Goal: Task Accomplishment & Management: Use online tool/utility

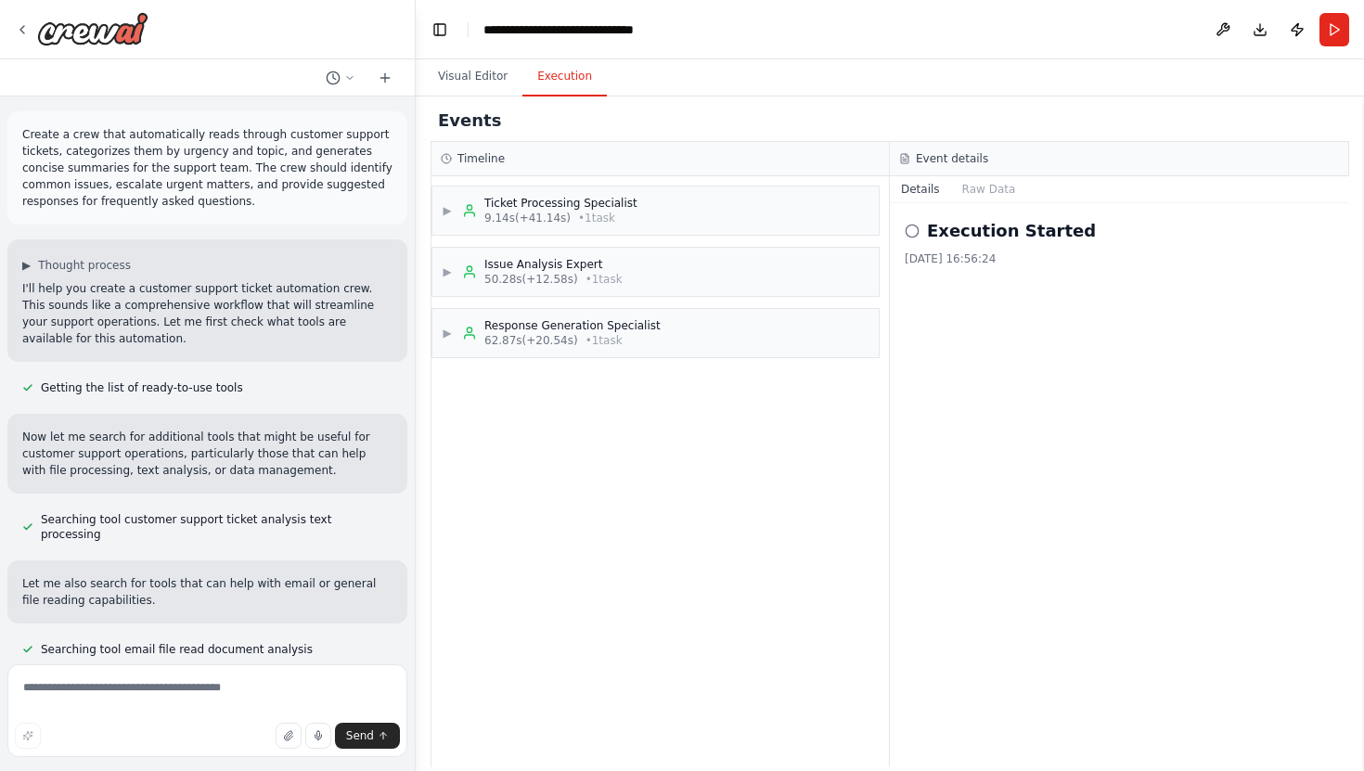
scroll to position [2545, 0]
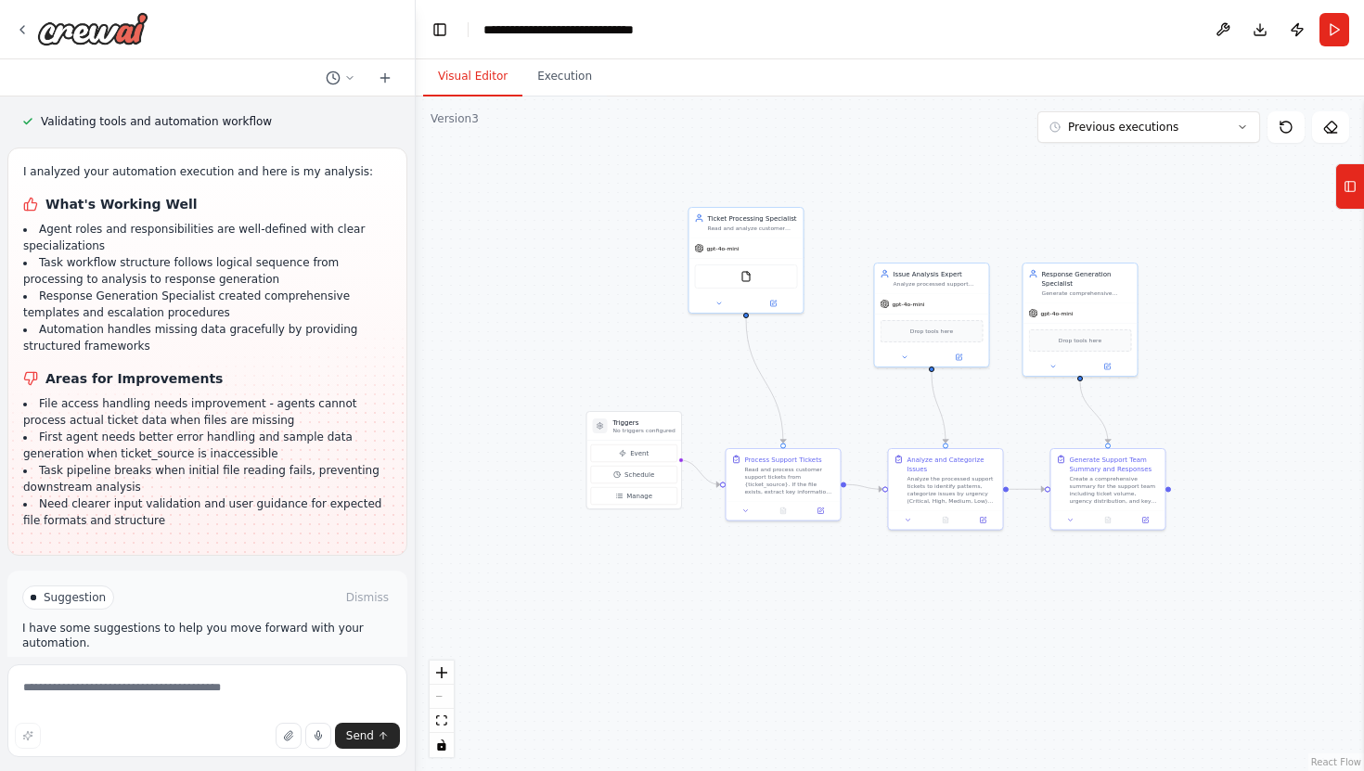
click at [486, 79] on button "Visual Editor" at bounding box center [472, 77] width 99 height 39
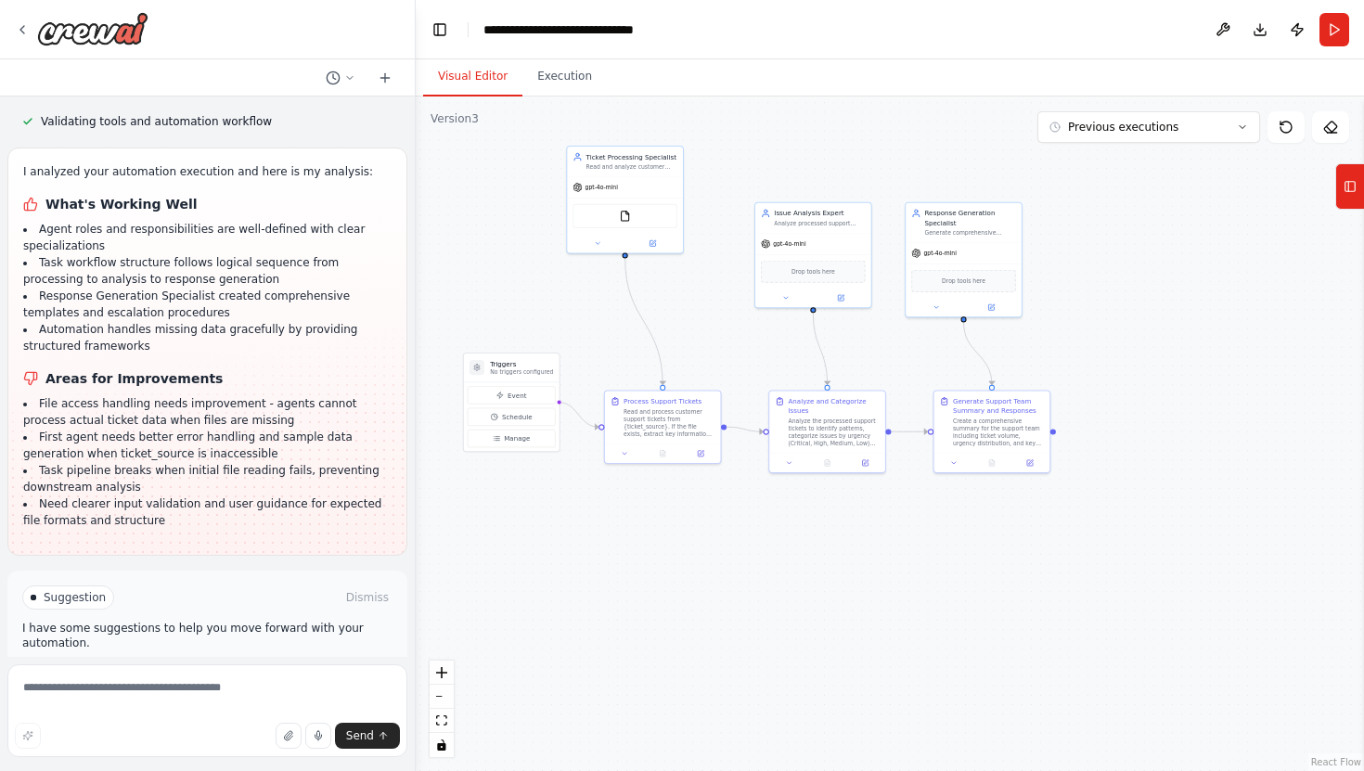
drag, startPoint x: 839, startPoint y: 419, endPoint x: 721, endPoint y: 360, distance: 131.9
click at [721, 360] on div ".deletable-edge-delete-btn { width: 20px; height: 20px; border: 0px solid #ffff…" at bounding box center [890, 433] width 948 height 674
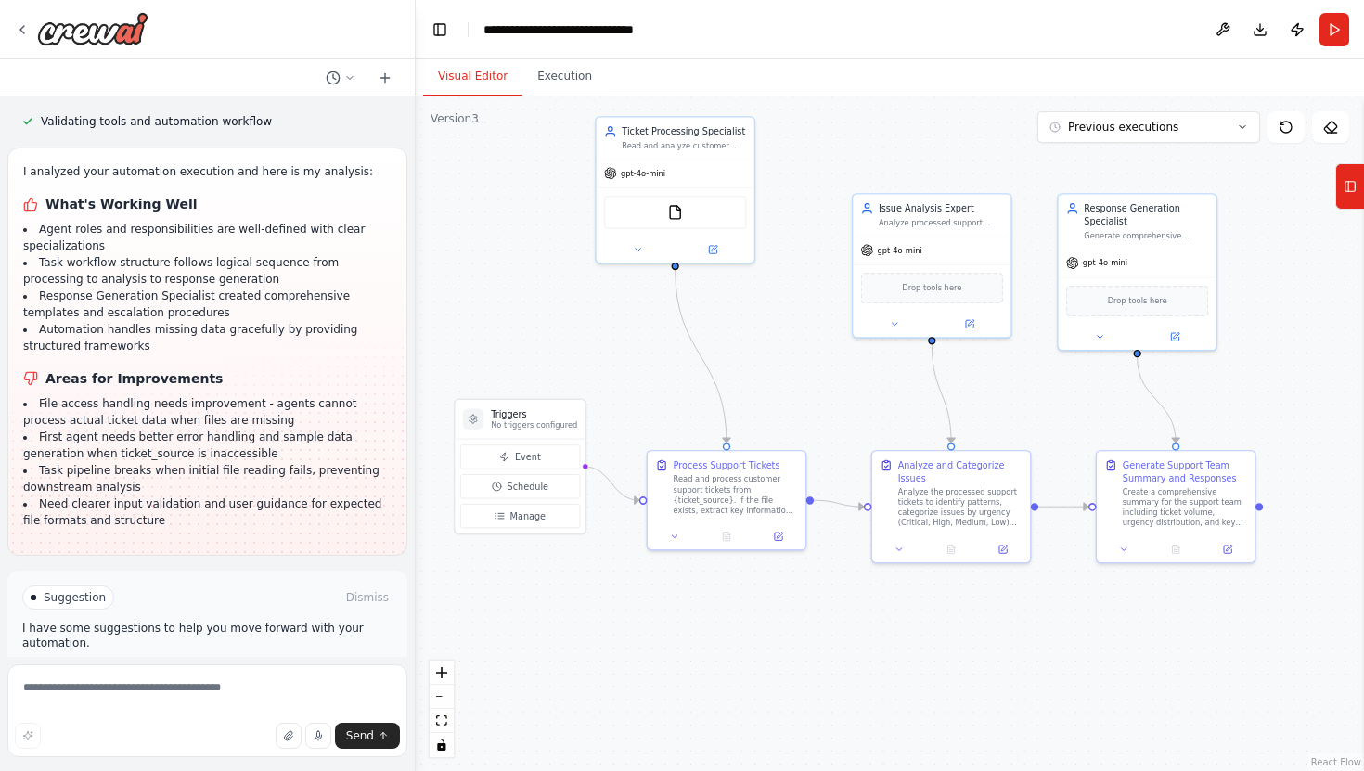
drag, startPoint x: 722, startPoint y: 361, endPoint x: 807, endPoint y: 408, distance: 97.6
click at [810, 414] on div ".deletable-edge-delete-btn { width: 20px; height: 20px; border: 0px solid #ffff…" at bounding box center [890, 433] width 948 height 674
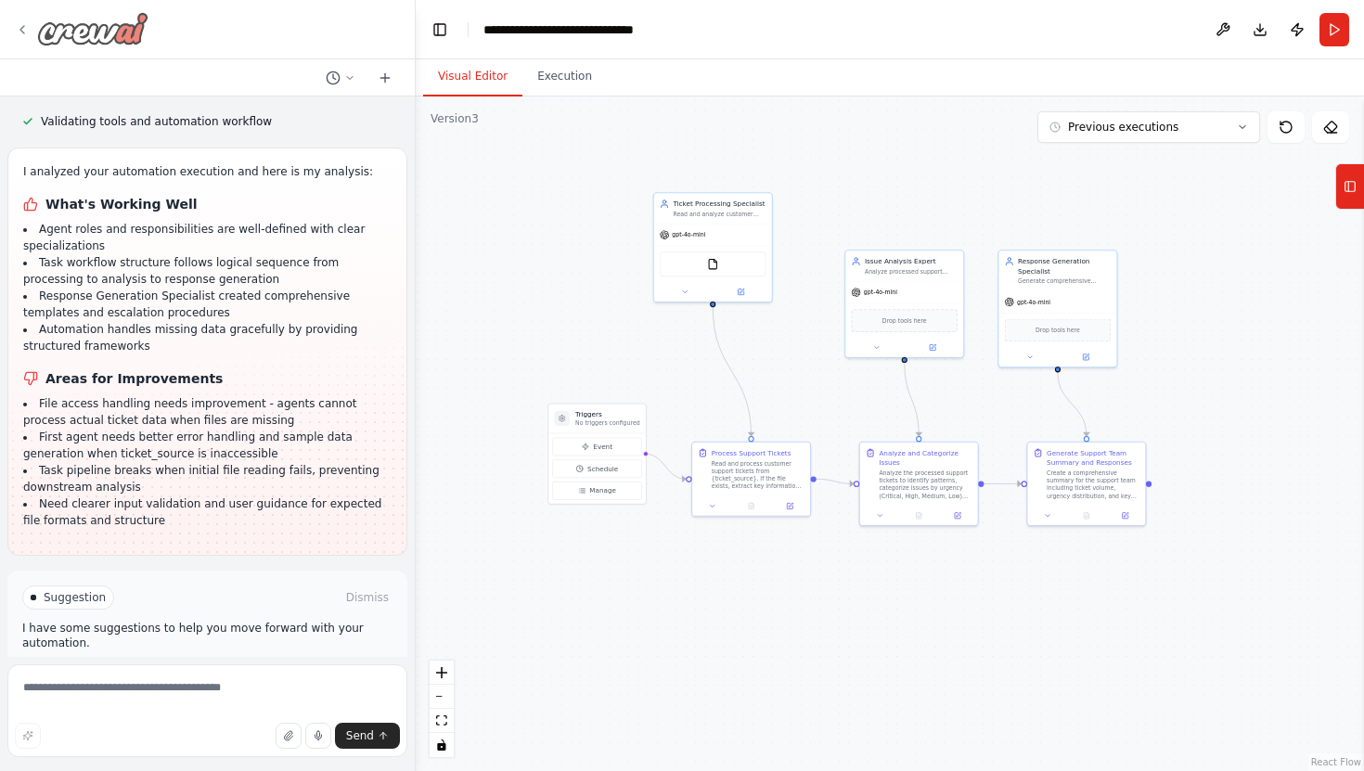
click at [24, 32] on icon at bounding box center [22, 29] width 15 height 15
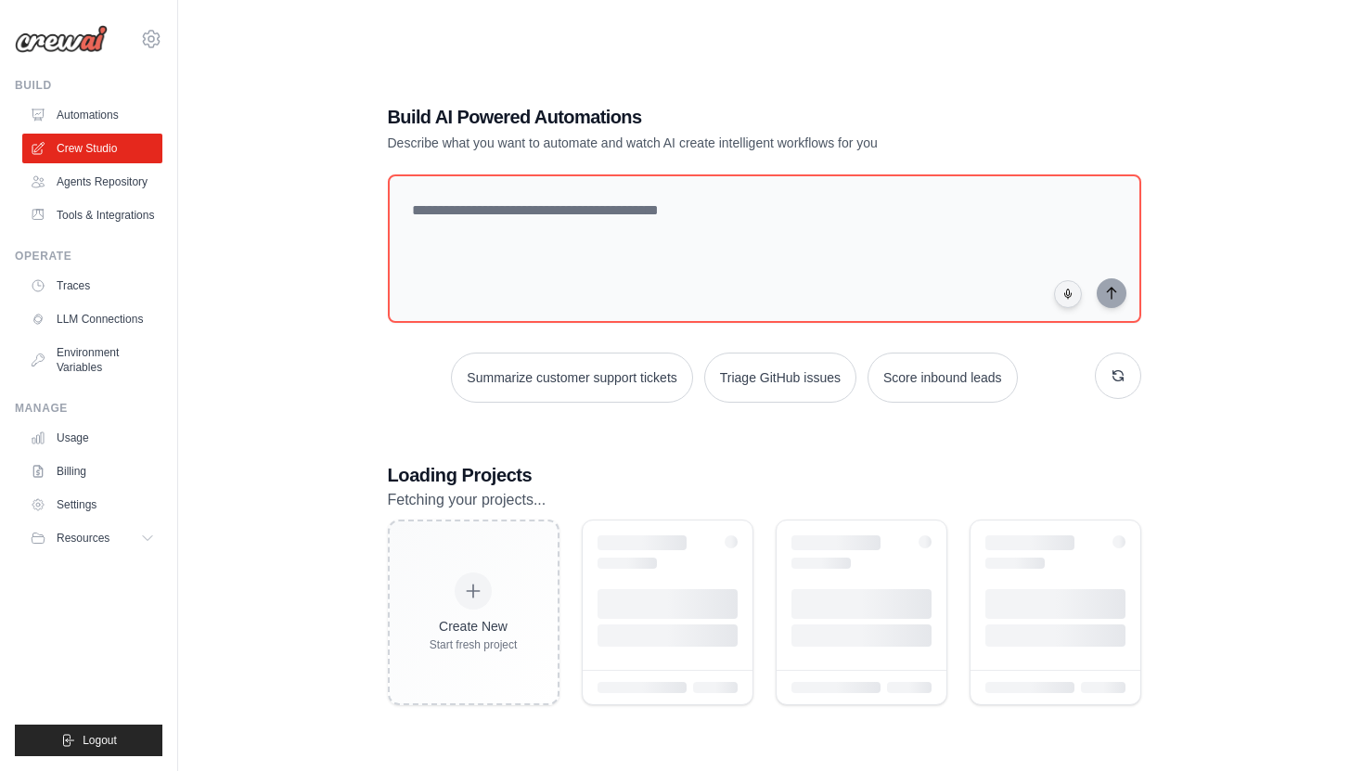
scroll to position [272, 0]
